Goal: Information Seeking & Learning: Learn about a topic

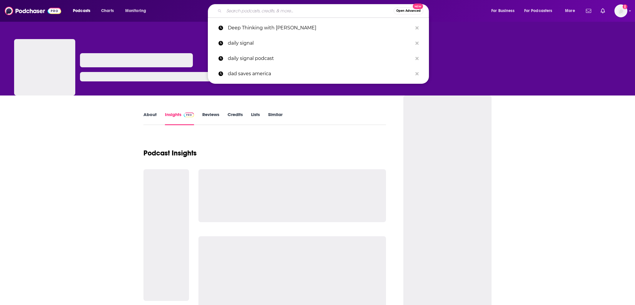
click at [250, 12] on input "Search podcasts, credits, & more..." at bounding box center [309, 10] width 170 height 9
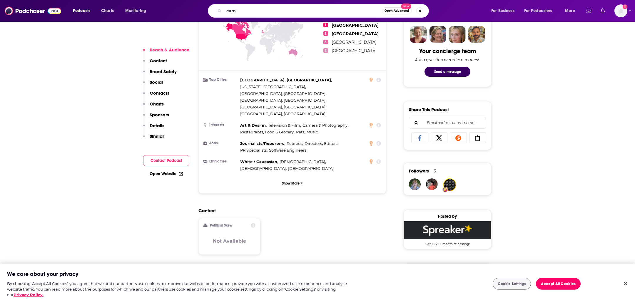
scroll to position [296, 0]
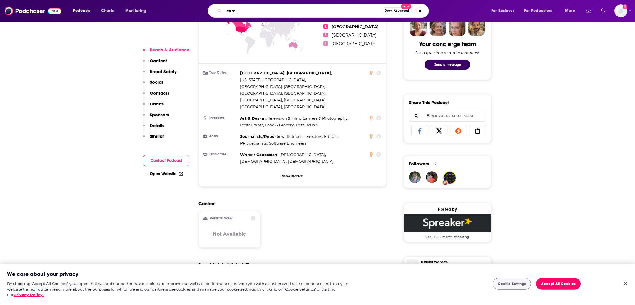
click at [263, 9] on input "cam" at bounding box center [303, 10] width 158 height 9
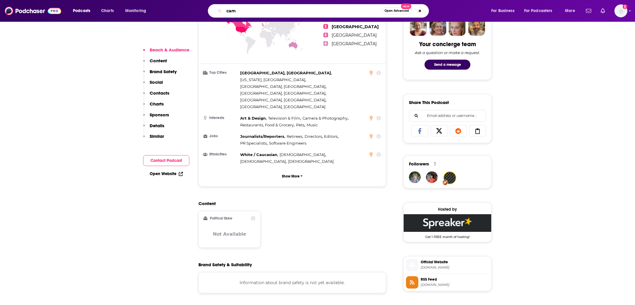
click at [237, 9] on input "cam" at bounding box center [303, 10] width 158 height 9
type input "campus docket"
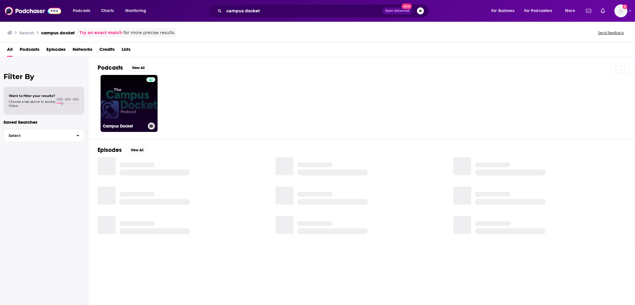
click at [116, 121] on link "Campus Docket" at bounding box center [129, 103] width 57 height 57
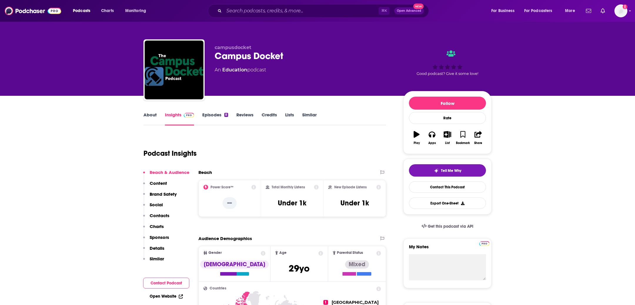
click at [210, 111] on div "About Insights Episodes 8 Reviews Credits Lists Similar" at bounding box center [264, 118] width 243 height 14
click at [211, 117] on link "Episodes 8" at bounding box center [215, 119] width 26 height 14
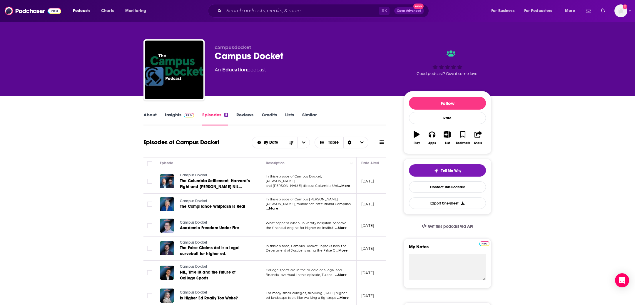
click at [186, 116] on img at bounding box center [189, 115] width 10 height 5
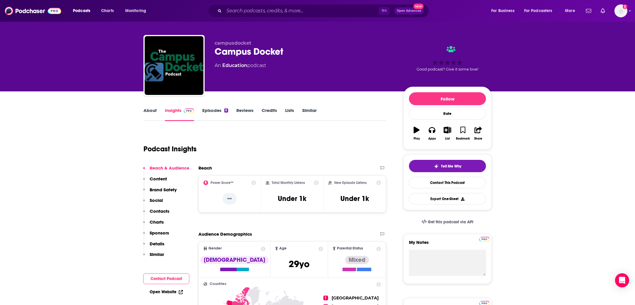
scroll to position [2, 0]
